Goal: Check status: Check status

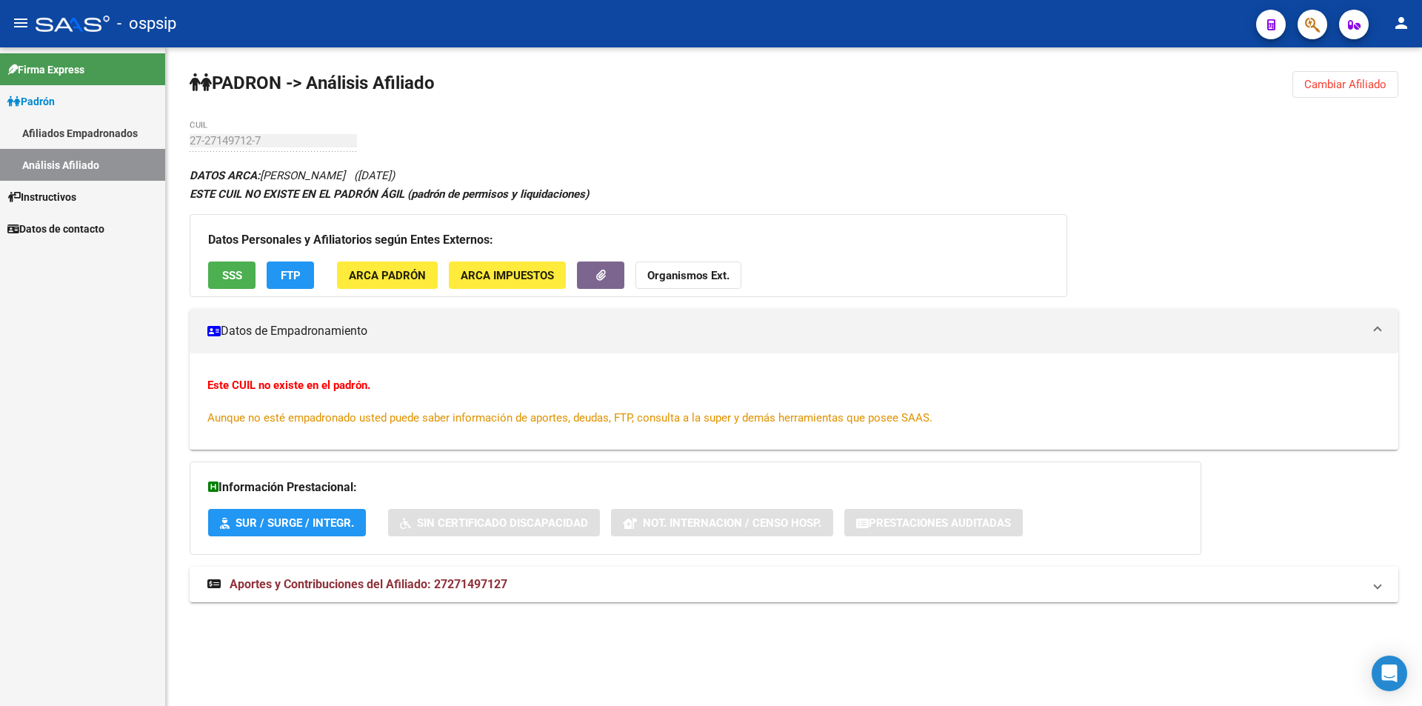
click at [109, 132] on link "Afiliados Empadronados" at bounding box center [82, 133] width 165 height 32
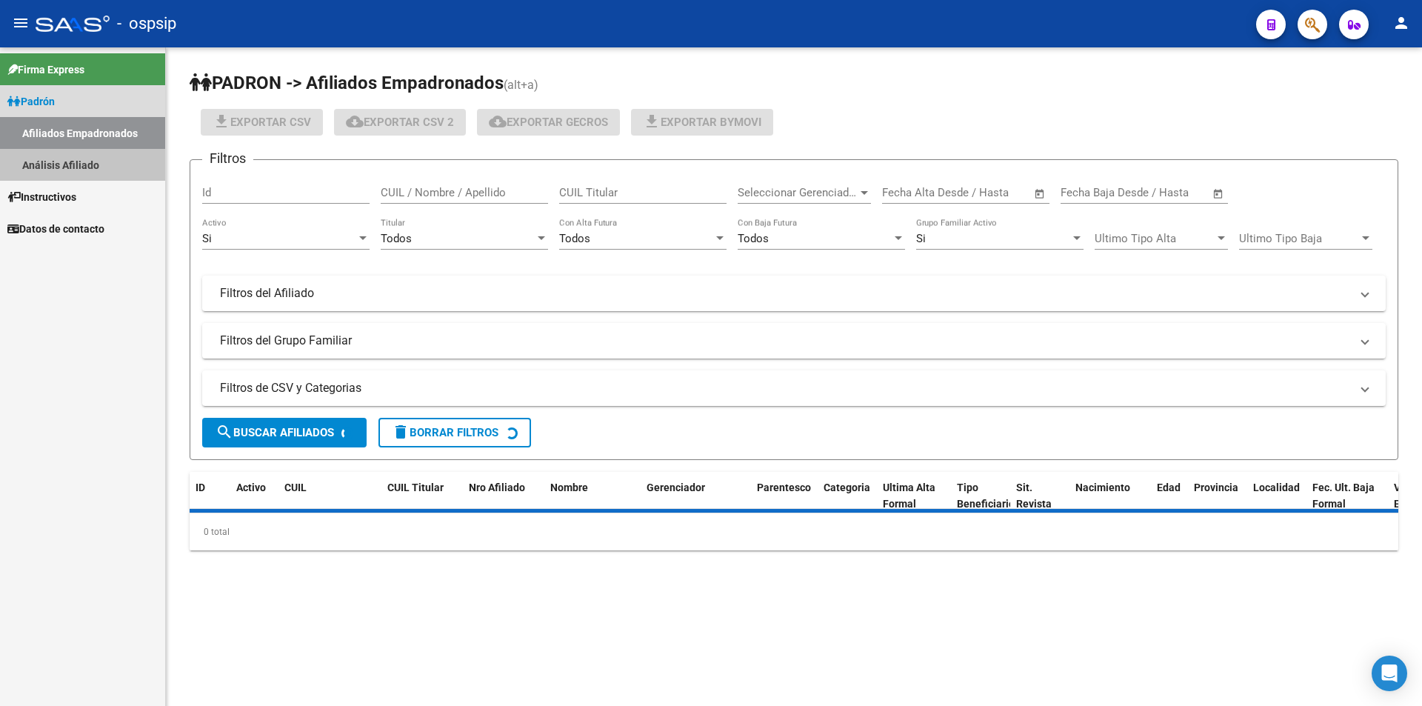
click at [107, 166] on link "Análisis Afiliado" at bounding box center [82, 165] width 165 height 32
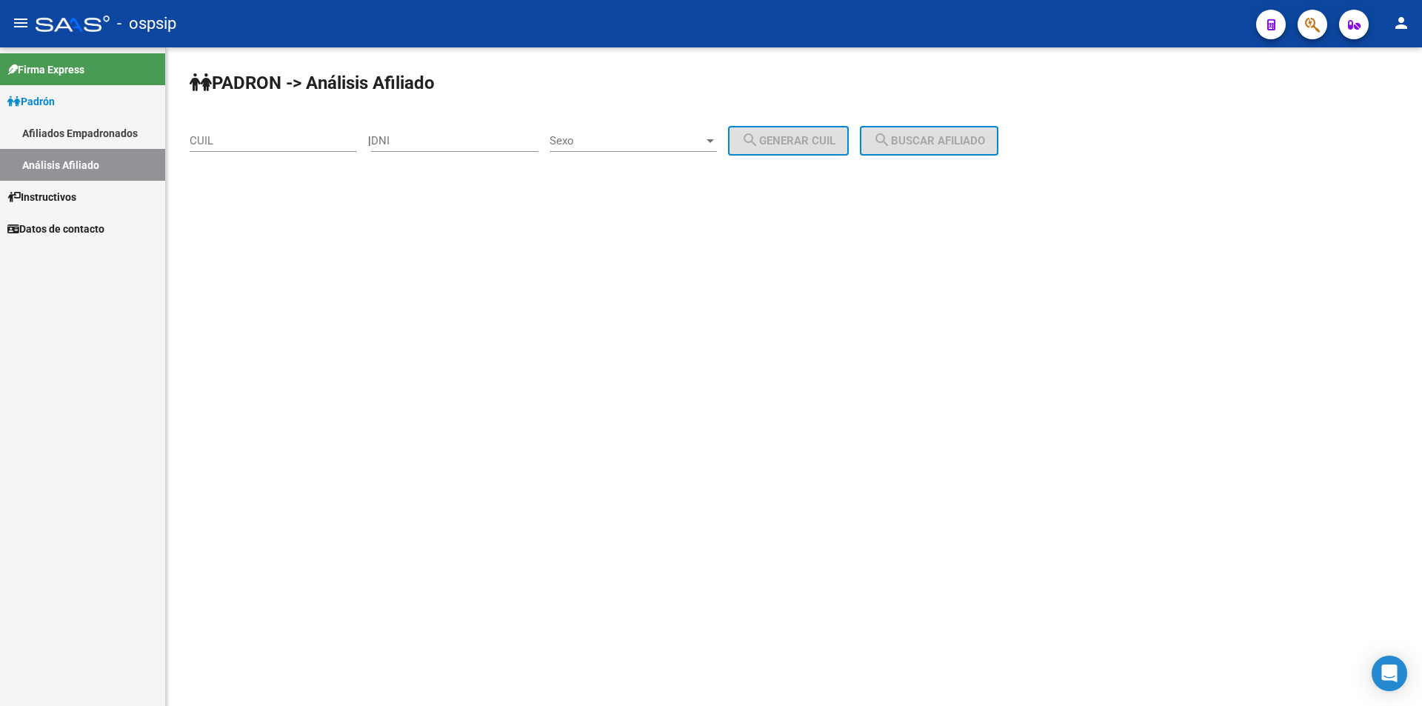
click at [184, 149] on div "PADRON -> Análisis Afiliado CUIL | DNI Sexo Sexo search Generar CUIL search Bus…" at bounding box center [794, 125] width 1256 height 156
click at [195, 144] on input "CUIL" at bounding box center [273, 140] width 167 height 13
paste input "24-42136812-7"
type input "24-42136812-7"
click at [891, 134] on mat-icon "search" at bounding box center [882, 140] width 18 height 18
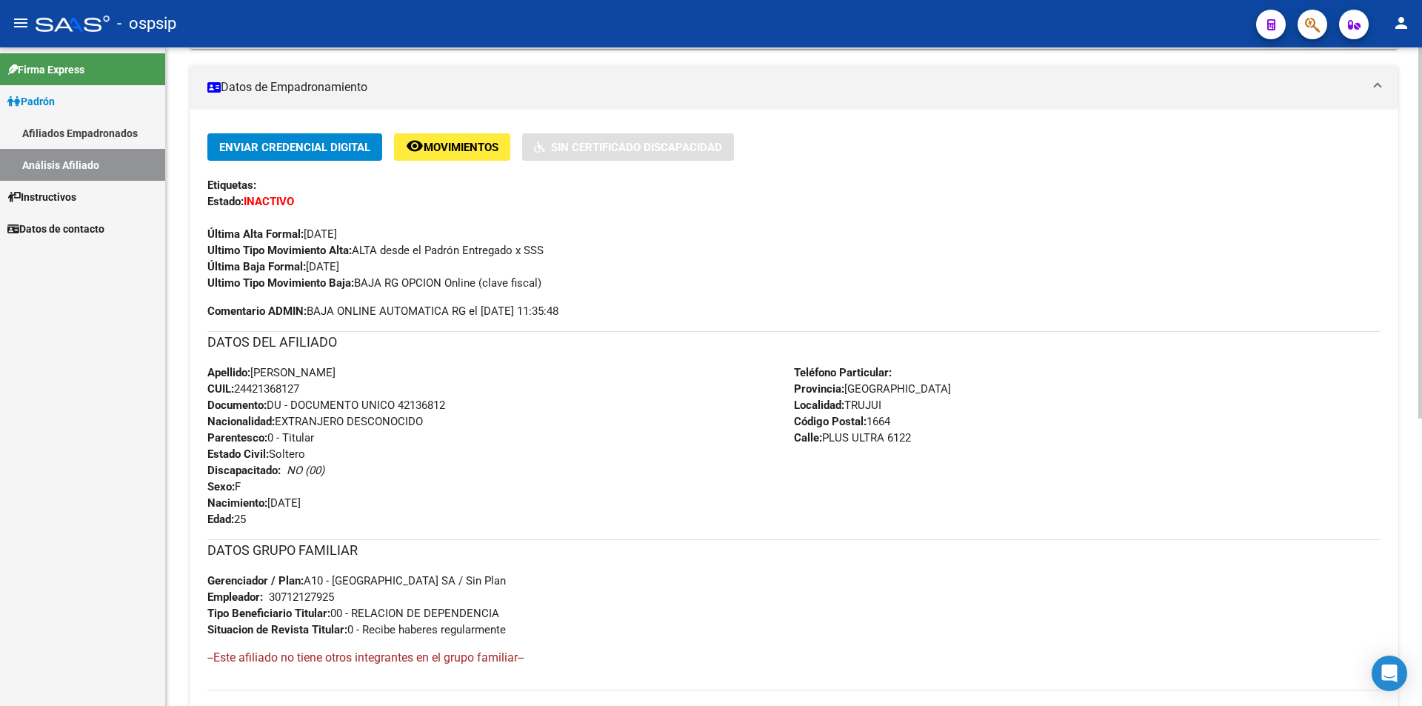
scroll to position [370, 0]
